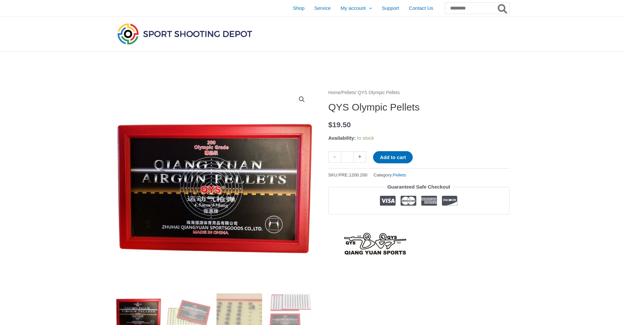
click at [355, 92] on link "Pellets" at bounding box center [348, 92] width 13 height 5
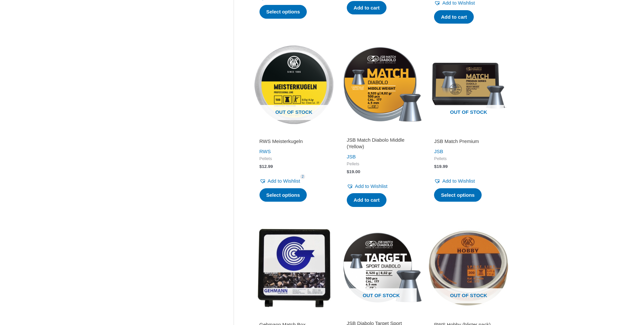
scroll to position [492, 0]
